Goal: Transaction & Acquisition: Register for event/course

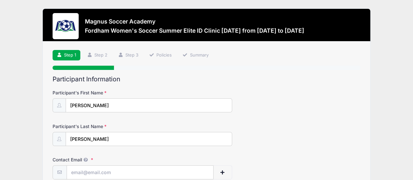
scroll to position [58, 0]
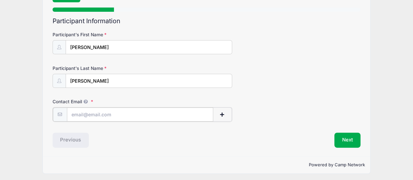
click at [140, 116] on input "Contact Email" at bounding box center [140, 114] width 146 height 14
type input "[EMAIL_ADDRESS][DOMAIN_NAME]"
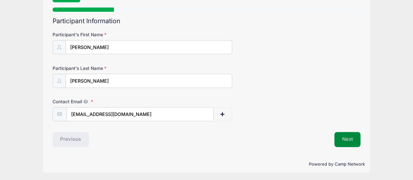
click at [353, 136] on button "Next" at bounding box center [347, 139] width 26 height 15
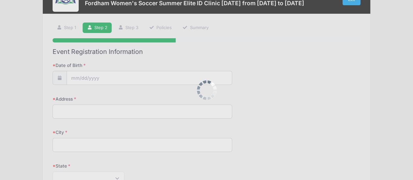
scroll to position [0, 0]
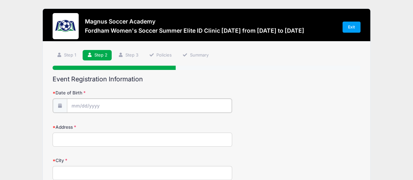
click at [173, 105] on input "Date of Birth" at bounding box center [149, 106] width 165 height 14
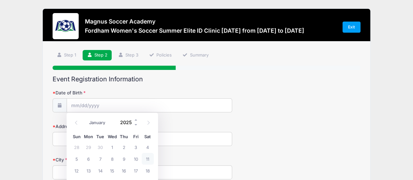
click at [127, 123] on input "2025" at bounding box center [127, 122] width 21 height 10
click at [136, 118] on span at bounding box center [136, 119] width 5 height 5
click at [136, 126] on span at bounding box center [136, 124] width 5 height 5
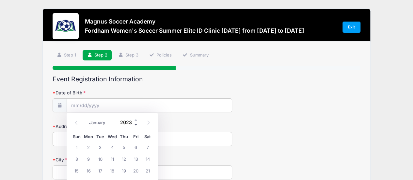
click at [136, 126] on span at bounding box center [136, 124] width 5 height 5
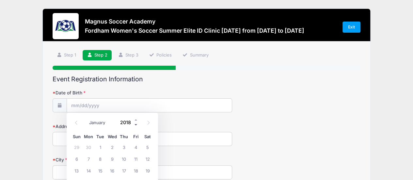
click at [136, 126] on span at bounding box center [136, 124] width 5 height 5
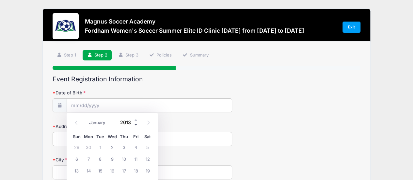
click at [136, 126] on span at bounding box center [136, 124] width 5 height 5
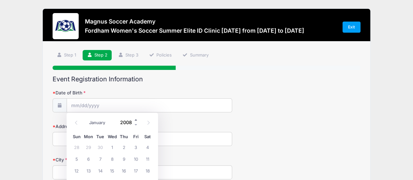
click at [135, 120] on span at bounding box center [136, 119] width 5 height 5
type input "2009"
click at [77, 123] on icon at bounding box center [76, 122] width 4 height 4
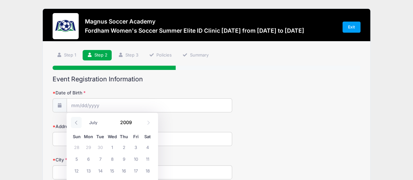
click at [77, 123] on icon at bounding box center [76, 122] width 4 height 4
select select "2"
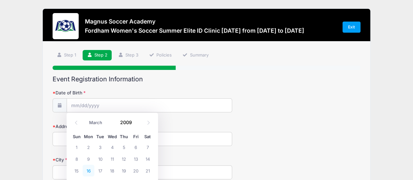
click at [86, 172] on span "16" at bounding box center [89, 170] width 12 height 12
type input "03/16/2009"
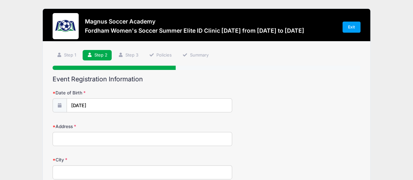
click at [86, 133] on input "Address" at bounding box center [142, 139] width 179 height 14
type input "10 Partridge Lane"
type input "Fairfield"
select select "CT"
type input "06824"
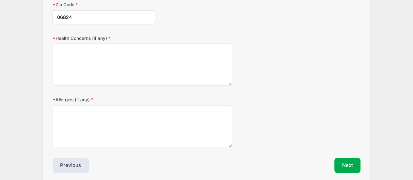
scroll to position [222, 0]
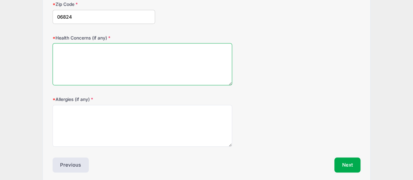
click at [121, 50] on textarea "Health Concerns (if any)" at bounding box center [142, 64] width 179 height 42
type textarea "None"
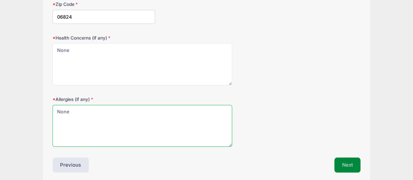
type textarea "None"
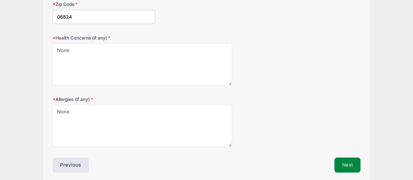
click at [352, 164] on button "Next" at bounding box center [347, 164] width 26 height 15
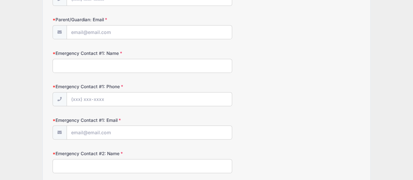
scroll to position [0, 0]
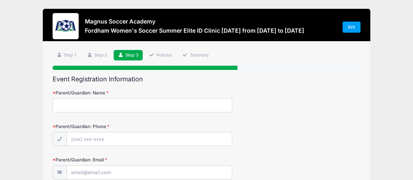
click at [96, 109] on input "Parent/Guardian: Name" at bounding box center [142, 105] width 179 height 14
type input "Sarah Howe Porco"
type input "(203) 273-3877"
type input "Sarahporco@yahoo.com"
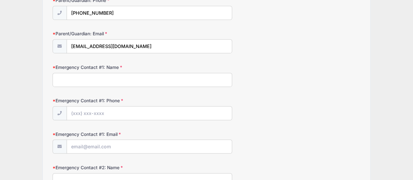
scroll to position [126, 0]
click at [132, 75] on input "Emergency Contact #1: Name" at bounding box center [142, 79] width 179 height 14
type input "Stefan Porco"
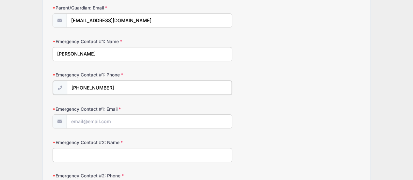
scroll to position [154, 0]
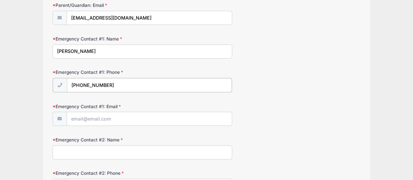
type input "(203) 610-1366"
click at [124, 121] on input "Emergency Contact #1: Email" at bounding box center [149, 118] width 165 height 14
type input "stefanporco@yahoo.com"
click at [119, 149] on input "Emergency Contact #2: Name" at bounding box center [142, 152] width 179 height 14
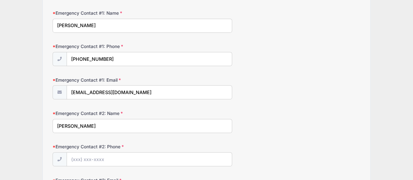
scroll to position [180, 0]
type input "Stefan Porco"
drag, startPoint x: 83, startPoint y: 91, endPoint x: 72, endPoint y: 93, distance: 11.0
click at [72, 93] on input "stefanporco@yahoo.com" at bounding box center [149, 92] width 165 height 14
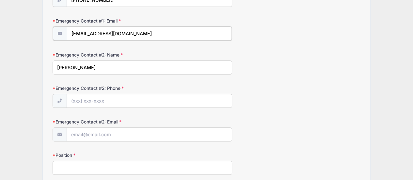
scroll to position [239, 0]
type input "[EMAIL_ADDRESS][DOMAIN_NAME]"
click at [92, 132] on input "Emergency Contact #2: Email" at bounding box center [149, 134] width 165 height 14
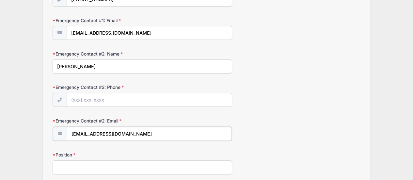
type input "stefanporco@yahoo.com"
click at [78, 98] on input "Emergency Contact #2: Phone" at bounding box center [149, 100] width 165 height 14
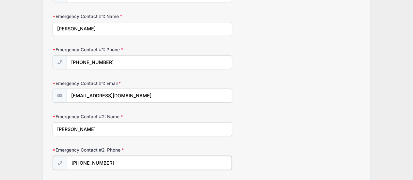
scroll to position [176, 0]
type input "(203) 610-1366"
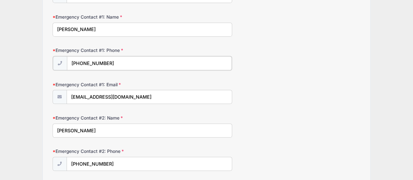
click at [109, 62] on input "(203) 610-1366" at bounding box center [149, 63] width 165 height 14
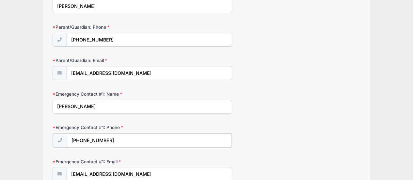
scroll to position [99, 0]
type input "(203) 273-3877"
click at [71, 104] on input "Stefan Porco" at bounding box center [142, 107] width 179 height 14
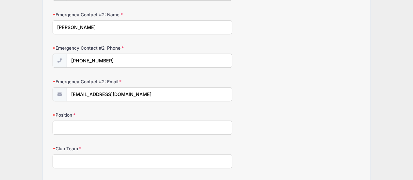
scroll to position [295, 0]
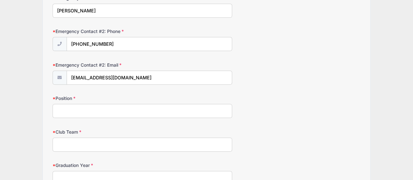
type input "Sarah Porco"
click at [71, 104] on input "Position" at bounding box center [142, 111] width 179 height 14
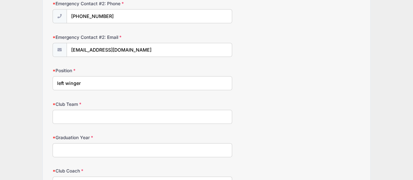
scroll to position [323, 0]
type input "left winger"
click at [69, 110] on input "Club Team" at bounding box center [142, 116] width 179 height 14
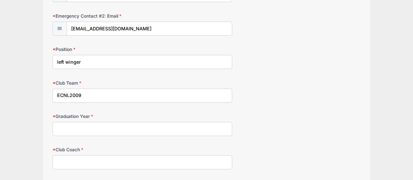
type input "ECNL2009"
click at [68, 122] on input "Graduation Year" at bounding box center [142, 129] width 179 height 14
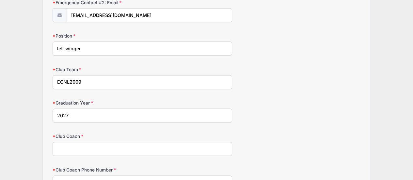
scroll to position [358, 0]
type input "2027"
click at [72, 150] on input "Club Coach" at bounding box center [142, 148] width 179 height 14
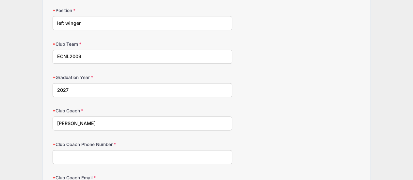
scroll to position [383, 0]
type input "Dave Clarke"
click at [72, 150] on input "Club Coach Phone Number" at bounding box center [142, 156] width 179 height 14
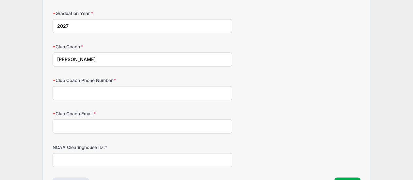
scroll to position [447, 0]
click at [75, 121] on input "Club Coach Email" at bounding box center [142, 126] width 179 height 14
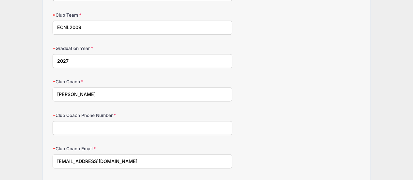
scroll to position [490, 0]
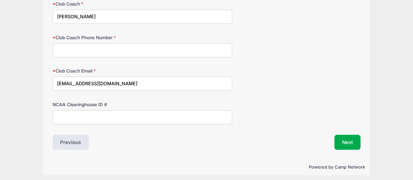
type input "socceroffice@aol.com"
click at [76, 52] on input "Club Coach Phone Number" at bounding box center [142, 50] width 179 height 14
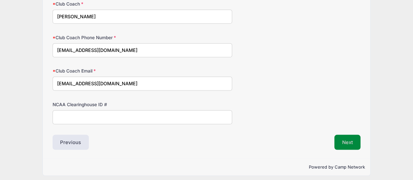
type input "socceroffice@aol.com"
click at [347, 137] on button "Next" at bounding box center [347, 141] width 26 height 15
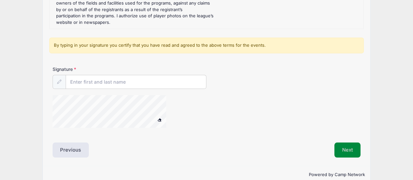
scroll to position [172, 0]
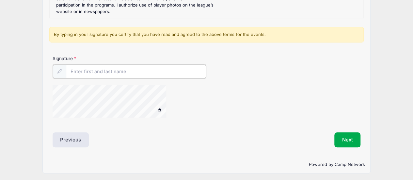
click at [193, 68] on input "Signature" at bounding box center [136, 71] width 140 height 14
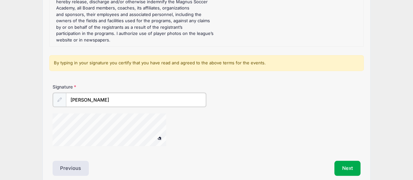
scroll to position [172, 0]
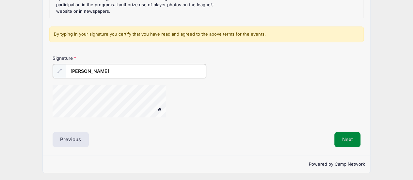
type input "Sarah Porco"
click at [340, 138] on button "Next" at bounding box center [347, 138] width 26 height 15
click at [348, 141] on button "Next" at bounding box center [347, 138] width 26 height 15
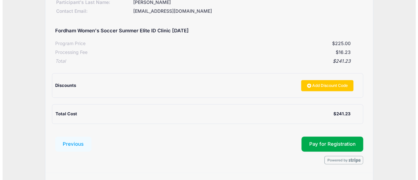
scroll to position [129, 0]
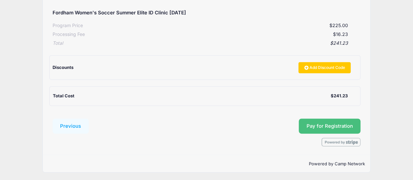
click at [319, 128] on button "Pay for Registration" at bounding box center [329, 125] width 62 height 15
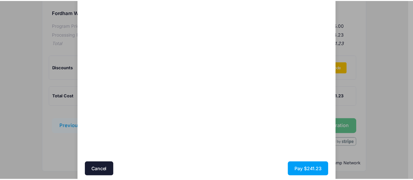
scroll to position [82, 0]
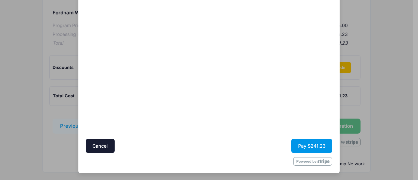
click at [315, 143] on button "Pay $241.23" at bounding box center [311, 146] width 41 height 14
